Goal: Task Accomplishment & Management: Complete application form

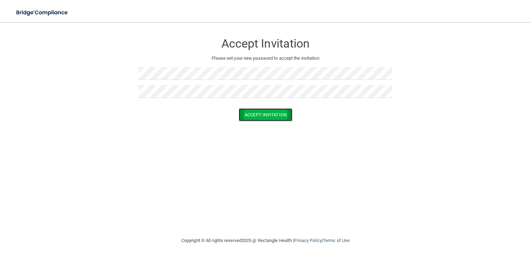
click at [264, 113] on button "Accept Invitation" at bounding box center [266, 115] width 54 height 13
click at [254, 126] on button "Accept Invitation" at bounding box center [266, 125] width 54 height 13
click at [248, 113] on button "Accept Invitation" at bounding box center [266, 115] width 54 height 13
click at [249, 115] on button "Accept Invitation" at bounding box center [266, 115] width 54 height 13
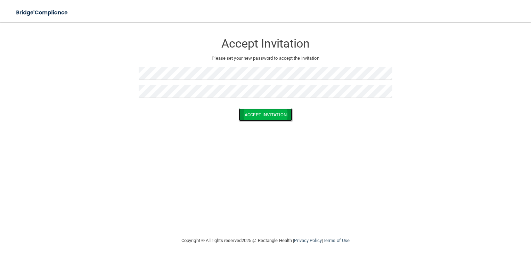
click at [248, 117] on button "Accept Invitation" at bounding box center [266, 115] width 54 height 13
click at [271, 60] on p "Please set your new password to accept the invitation" at bounding box center [265, 58] width 243 height 8
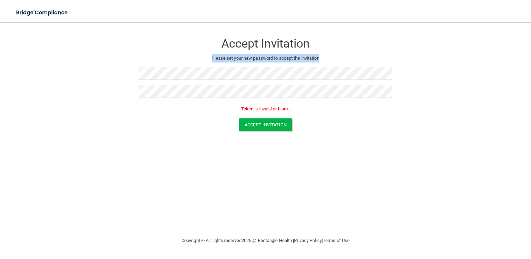
click at [271, 60] on p "Please set your new password to accept the invitation" at bounding box center [265, 58] width 243 height 8
drag, startPoint x: 271, startPoint y: 60, endPoint x: 242, endPoint y: 61, distance: 28.9
click at [242, 61] on p "Please set your new password to accept the invitation" at bounding box center [265, 58] width 243 height 8
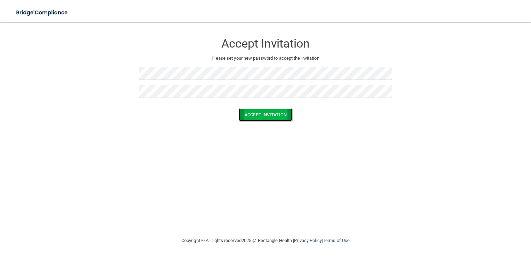
click at [256, 115] on button "Accept Invitation" at bounding box center [266, 115] width 54 height 13
click at [259, 126] on button "Accept Invitation" at bounding box center [266, 125] width 54 height 13
click at [259, 107] on p "Token is invalid or blank." at bounding box center [266, 109] width 254 height 8
click at [256, 108] on p "Token is invalid or blank." at bounding box center [266, 109] width 254 height 8
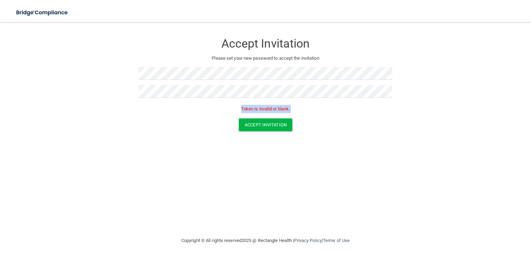
click at [256, 108] on p "Token is invalid or blank." at bounding box center [266, 109] width 254 height 8
drag, startPoint x: 256, startPoint y: 108, endPoint x: 226, endPoint y: 117, distance: 31.5
click at [226, 117] on div "Token is invalid or blank." at bounding box center [266, 110] width 254 height 15
click at [267, 109] on p "Token is invalid or blank." at bounding box center [266, 109] width 254 height 8
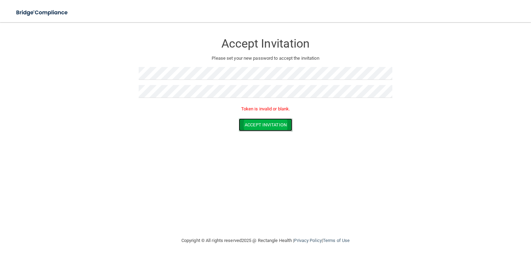
click at [256, 122] on button "Accept Invitation" at bounding box center [266, 125] width 54 height 13
click at [259, 125] on button "Accept Invitation" at bounding box center [266, 125] width 54 height 13
click at [302, 86] on form "Accept Invitation Please set your new password to accept the invitation Token i…" at bounding box center [266, 84] width 504 height 111
click at [267, 115] on button "Accept Invitation" at bounding box center [266, 115] width 54 height 13
click at [270, 126] on button "Accept Invitation" at bounding box center [266, 125] width 54 height 13
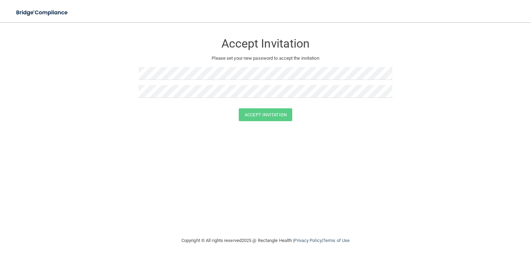
click at [291, 158] on div "Accept Invitation Please set your new password to accept the invitation Accept …" at bounding box center [266, 129] width 504 height 201
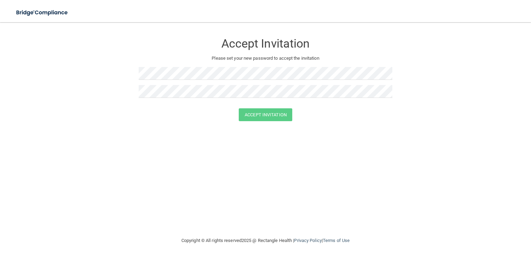
click at [291, 158] on div "Accept Invitation Please set your new password to accept the invitation Accept …" at bounding box center [266, 129] width 504 height 201
click at [328, 150] on div "Accept Invitation Please set your new password to accept the invitation Accept …" at bounding box center [266, 129] width 504 height 201
